Goal: Information Seeking & Learning: Learn about a topic

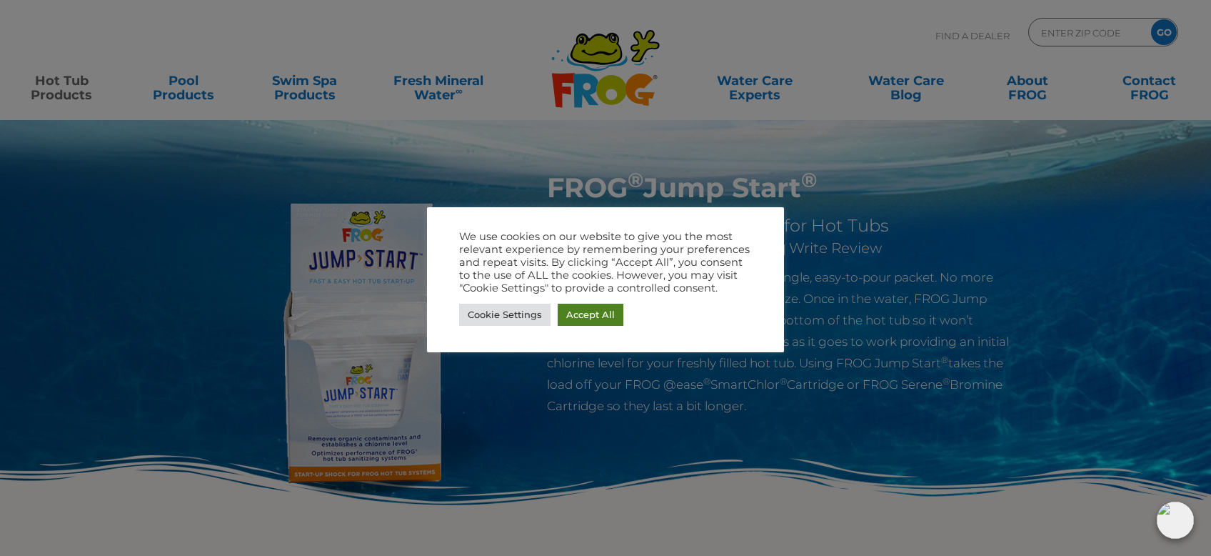
click at [592, 316] on link "Accept All" at bounding box center [591, 315] width 66 height 22
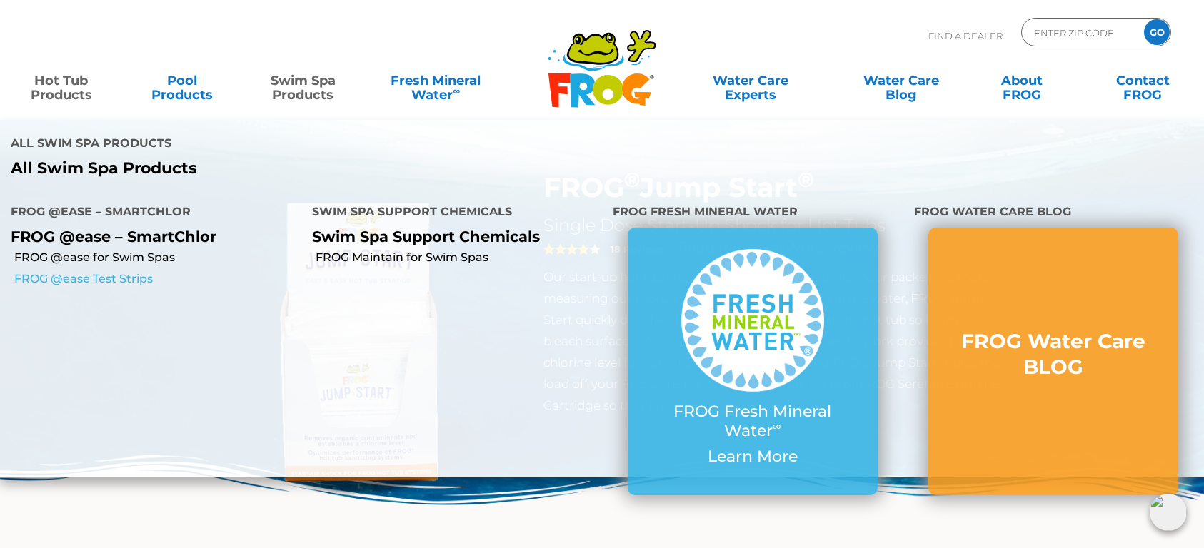
click at [103, 271] on link "FROG @ease Test Strips" at bounding box center [157, 279] width 287 height 16
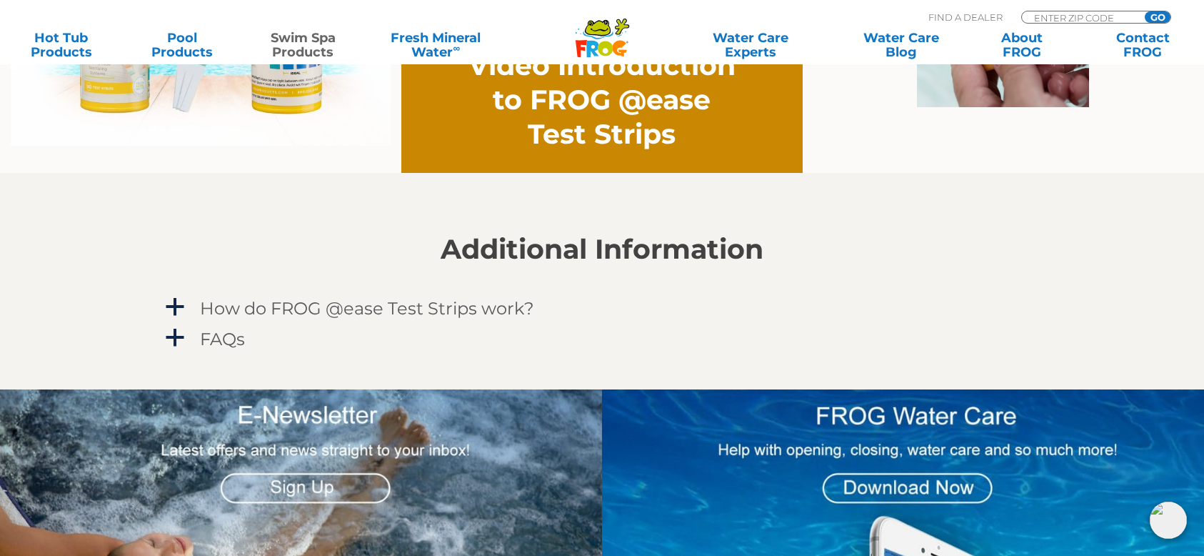
scroll to position [1233, 0]
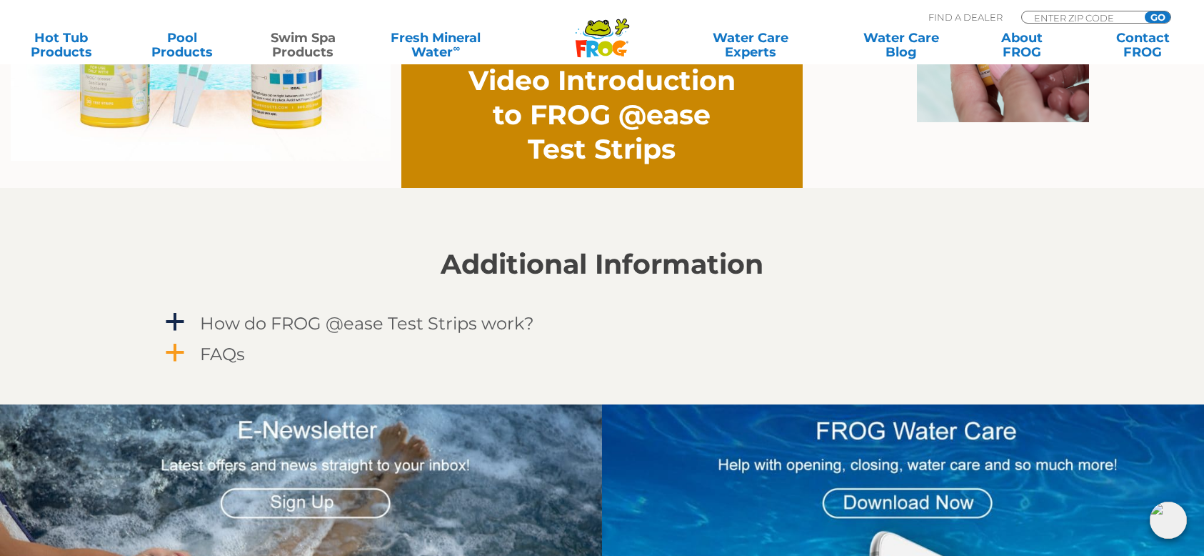
click at [176, 344] on span "a" at bounding box center [174, 352] width 21 height 21
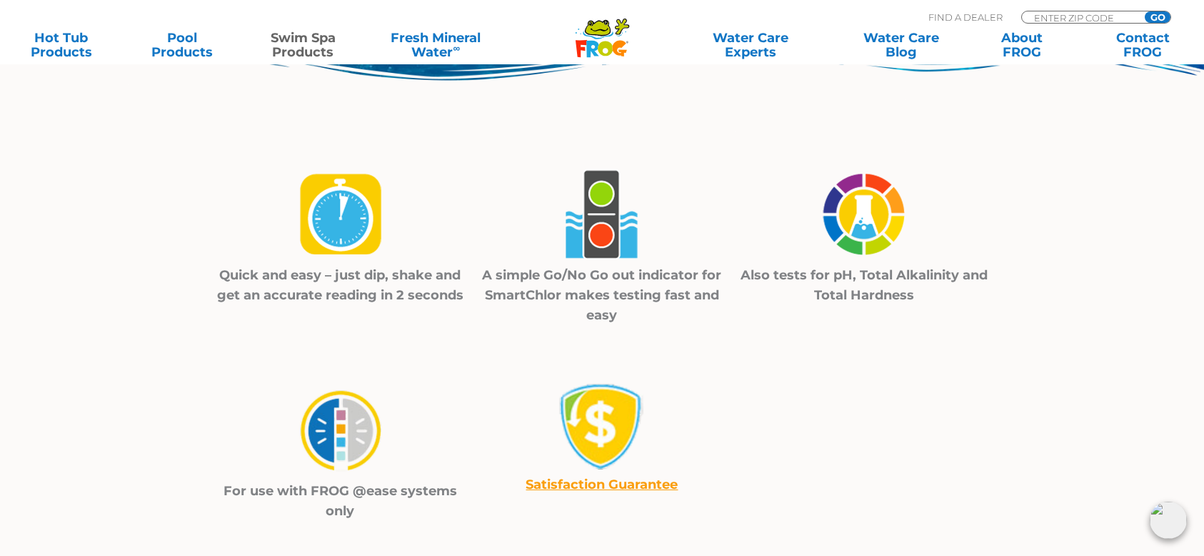
scroll to position [0, 0]
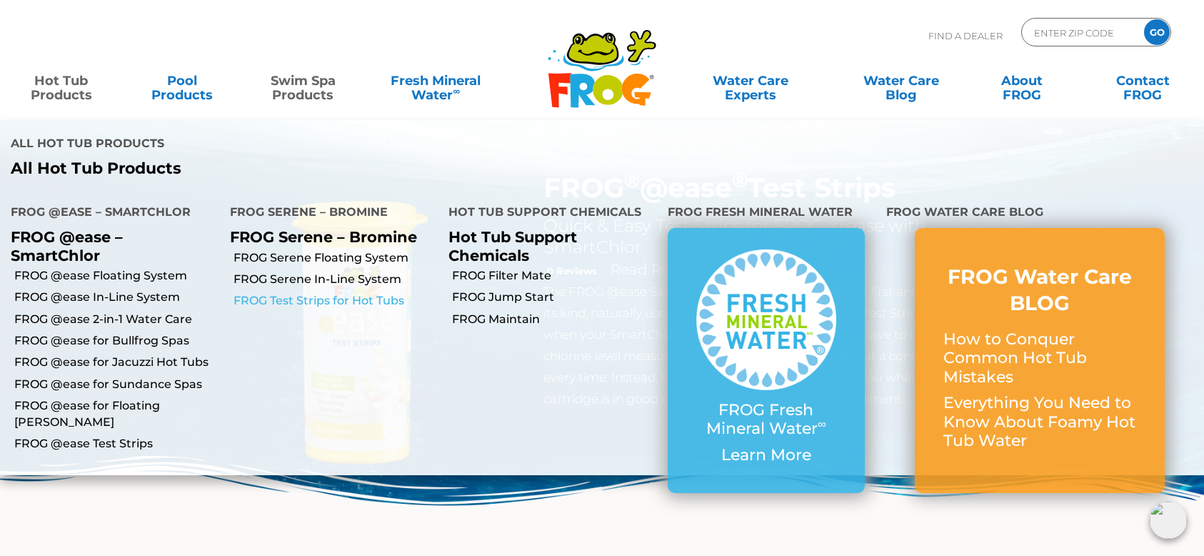
click at [360, 293] on link "FROG Test Strips for Hot Tubs" at bounding box center [336, 301] width 205 height 16
